Goal: Information Seeking & Learning: Find specific fact

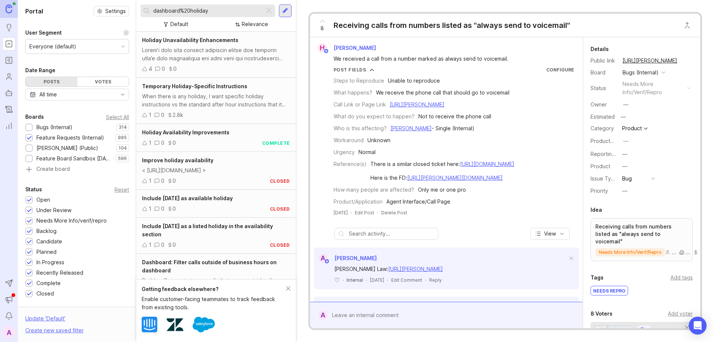
click at [270, 12] on div at bounding box center [268, 11] width 9 height 10
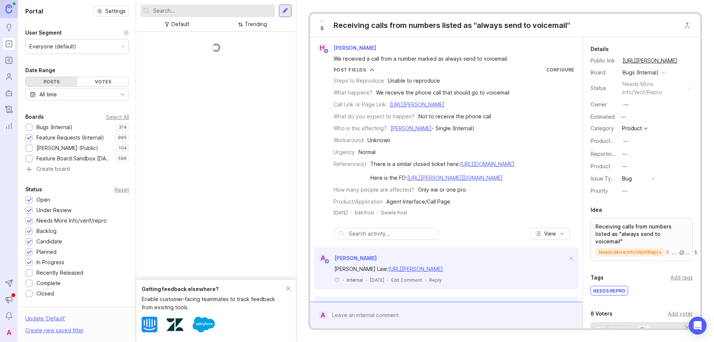
click at [231, 10] on input "text" at bounding box center [212, 11] width 119 height 8
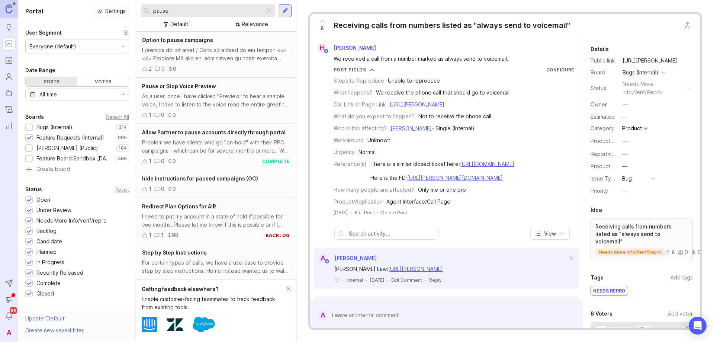
type input "pause"
click at [270, 12] on div at bounding box center [268, 11] width 9 height 10
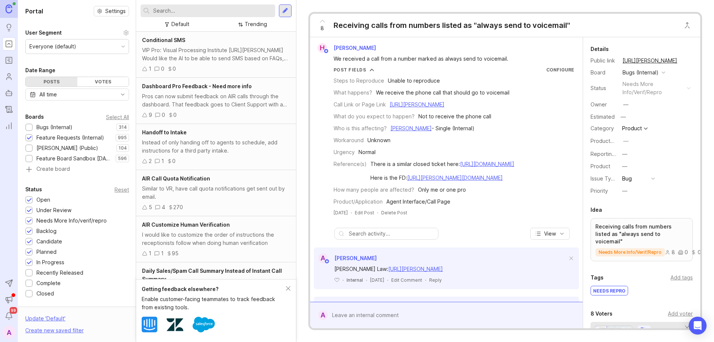
click at [191, 13] on input "text" at bounding box center [212, 11] width 119 height 8
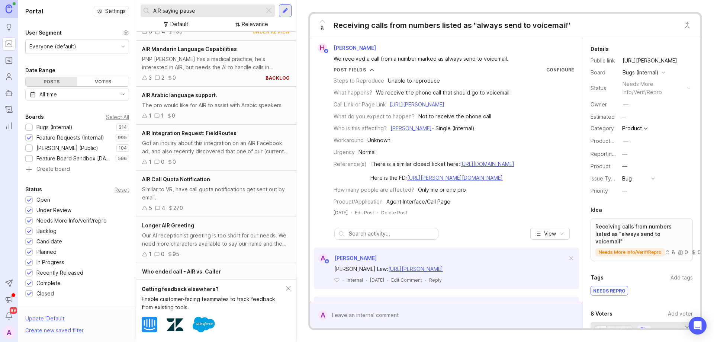
scroll to position [186, 0]
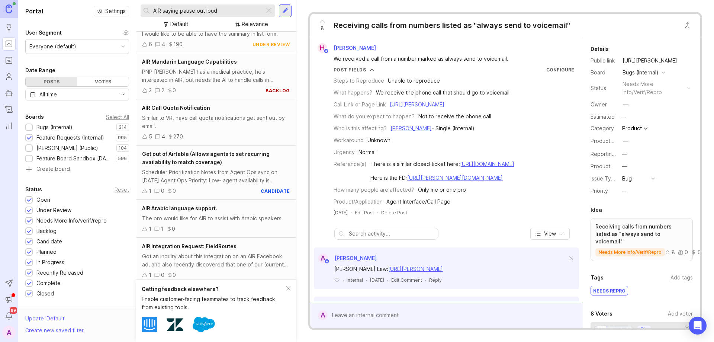
scroll to position [233, 0]
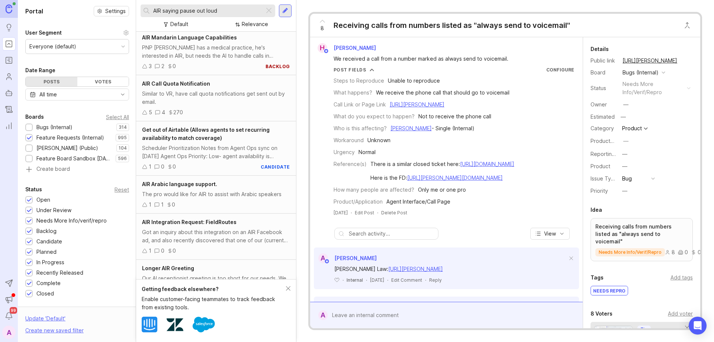
type input "AIR saying pause out loud"
